Goal: Information Seeking & Learning: Learn about a topic

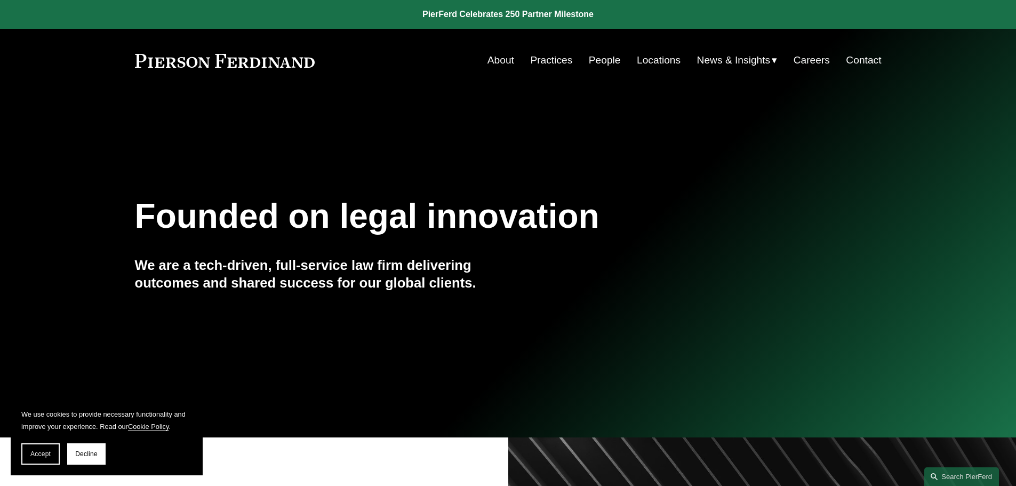
click at [608, 62] on link "People" at bounding box center [605, 60] width 32 height 20
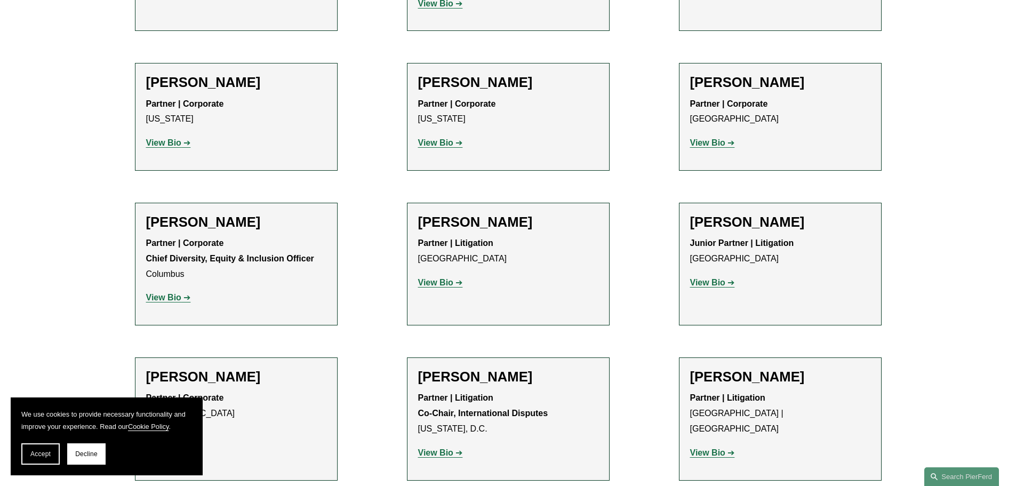
scroll to position [1654, 0]
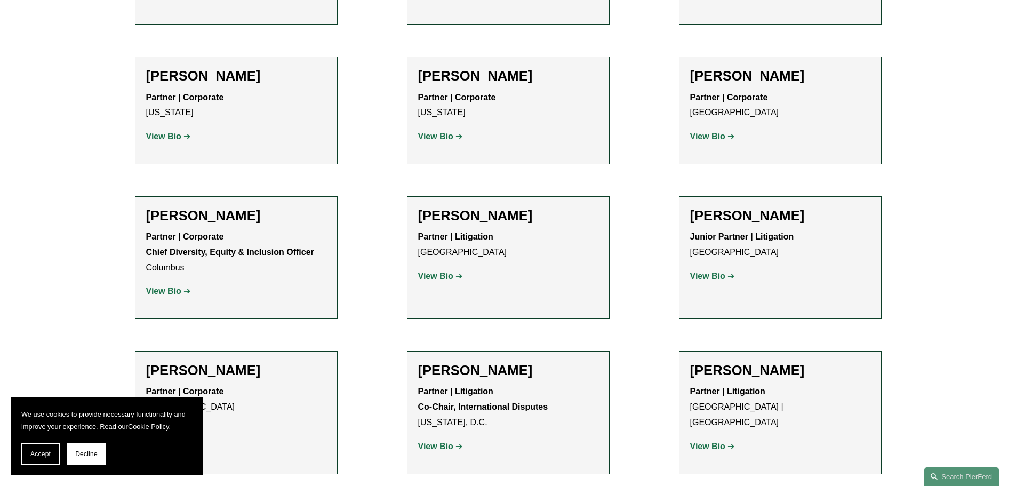
click at [166, 286] on strong "View Bio" at bounding box center [163, 290] width 35 height 9
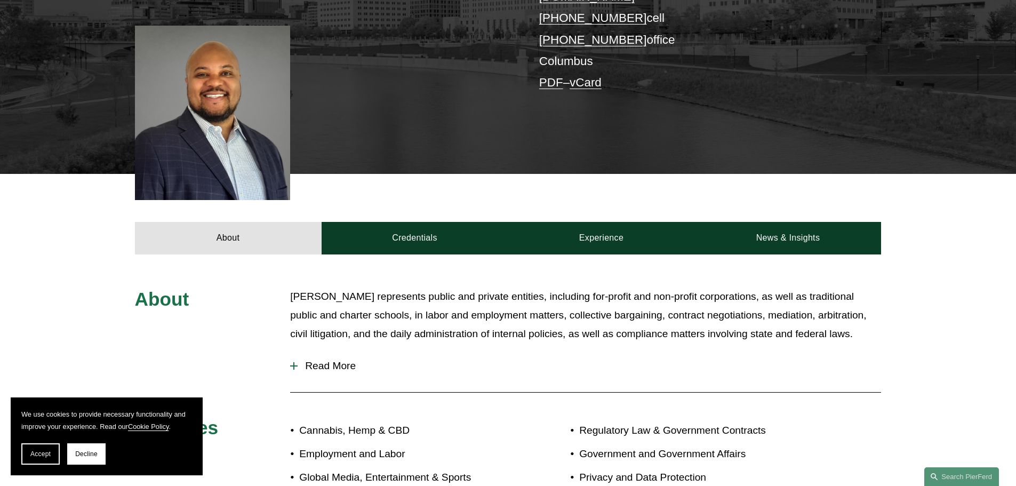
scroll to position [320, 0]
